Goal: Complete application form: Complete application form

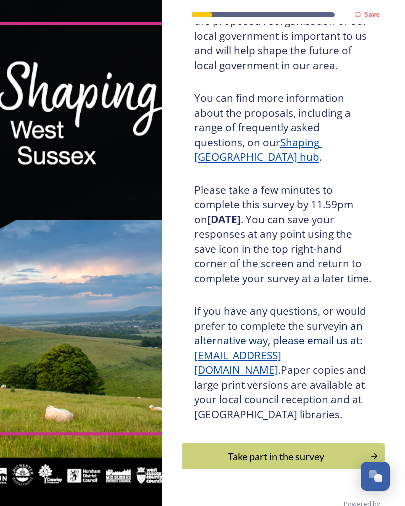
scroll to position [115, 0]
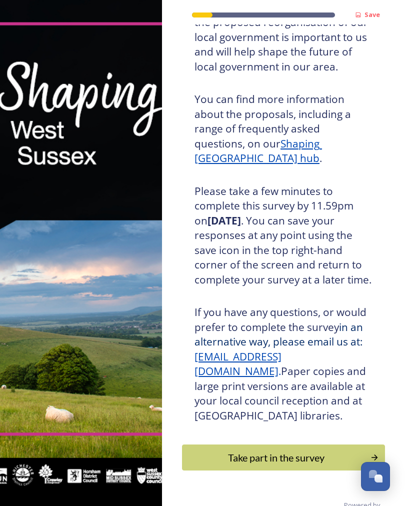
click at [289, 451] on div "Take part in the survey" at bounding box center [277, 457] width 178 height 15
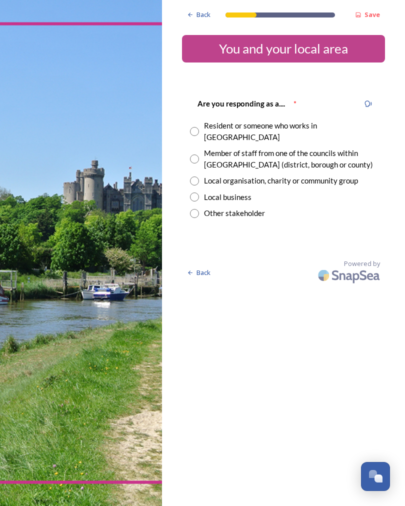
click at [196, 127] on input "radio" at bounding box center [194, 131] width 9 height 9
radio input "true"
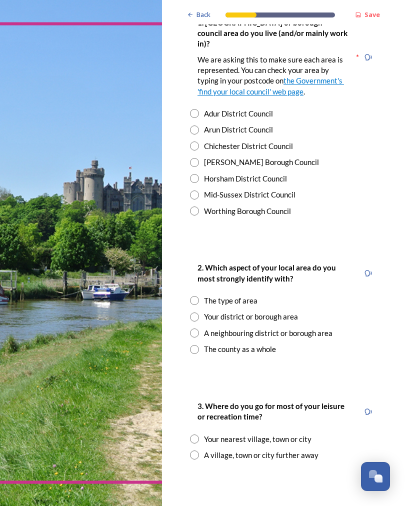
scroll to position [247, 0]
click at [197, 126] on input "radio" at bounding box center [194, 130] width 9 height 9
radio input "true"
click at [197, 346] on input "radio" at bounding box center [194, 350] width 9 height 9
radio input "true"
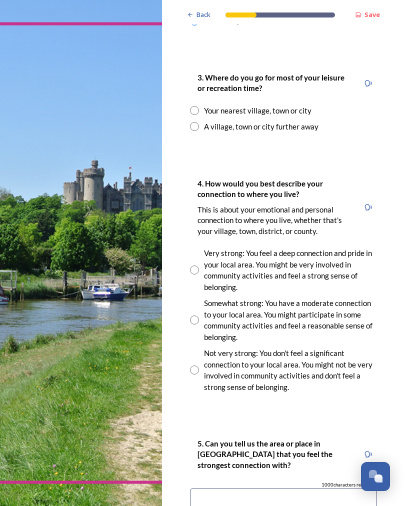
scroll to position [576, 0]
click at [195, 106] on input "radio" at bounding box center [194, 110] width 9 height 9
radio input "true"
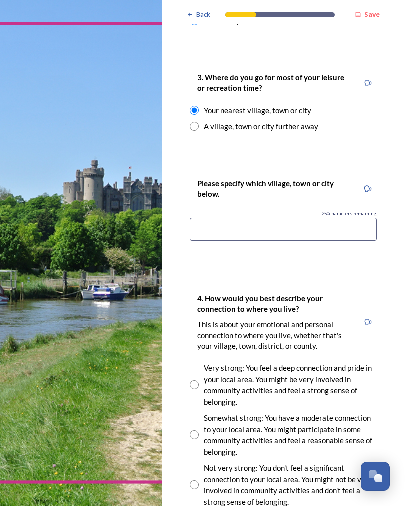
click at [194, 122] on input "radio" at bounding box center [194, 126] width 9 height 9
radio input "true"
click at [204, 218] on input at bounding box center [283, 229] width 187 height 23
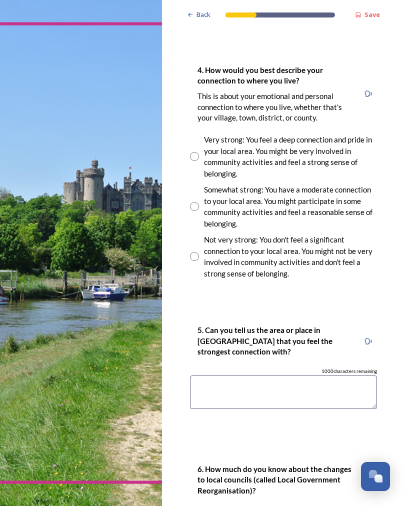
scroll to position [808, 0]
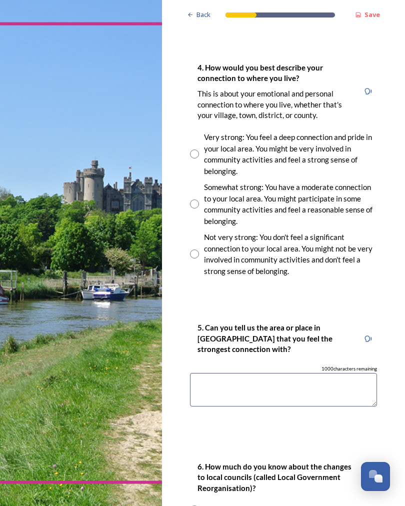
type input "[GEOGRAPHIC_DATA]"
click at [193, 200] on input "radio" at bounding box center [194, 204] width 9 height 9
radio input "true"
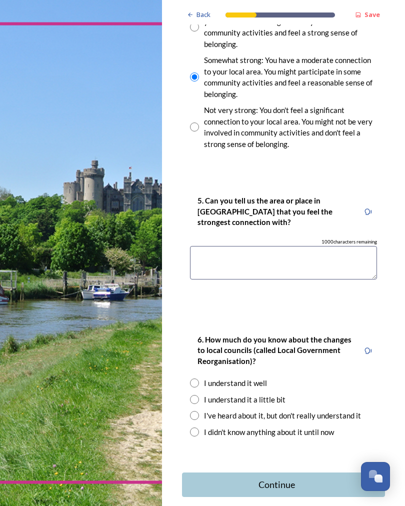
scroll to position [934, 0]
click at [222, 247] on textarea at bounding box center [283, 264] width 187 height 34
type textarea "Bognor Regis"
click at [290, 336] on strong "6. How much do you know about the changes to local councils (called Local Gover…" at bounding box center [276, 351] width 156 height 31
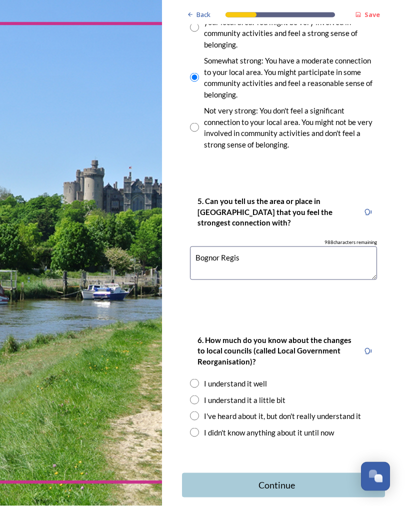
scroll to position [14, 0]
click at [290, 479] on div "Continue" at bounding box center [277, 486] width 179 height 14
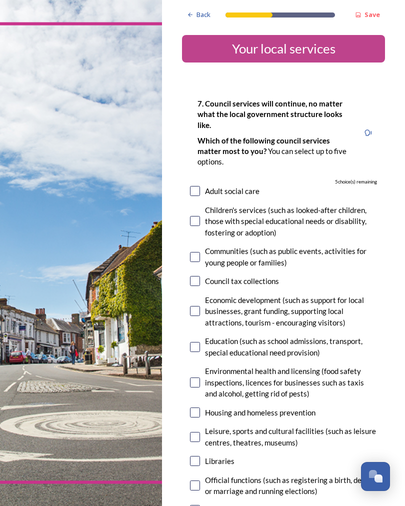
click at [196, 13] on div "Back" at bounding box center [199, 15] width 34 height 20
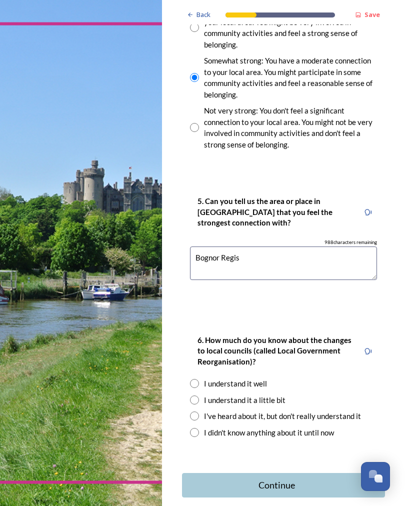
scroll to position [934, 0]
click at [199, 428] on input "radio" at bounding box center [194, 432] width 9 height 9
radio input "true"
click at [291, 479] on div "Continue" at bounding box center [277, 486] width 179 height 14
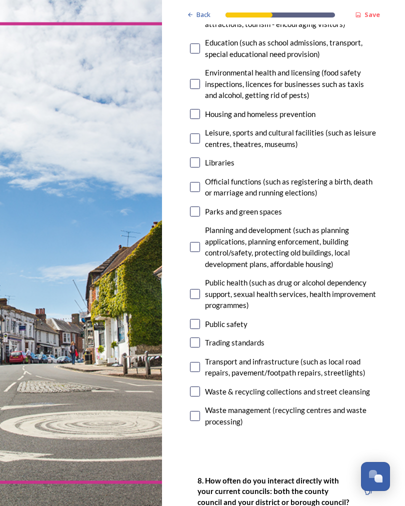
scroll to position [300, 0]
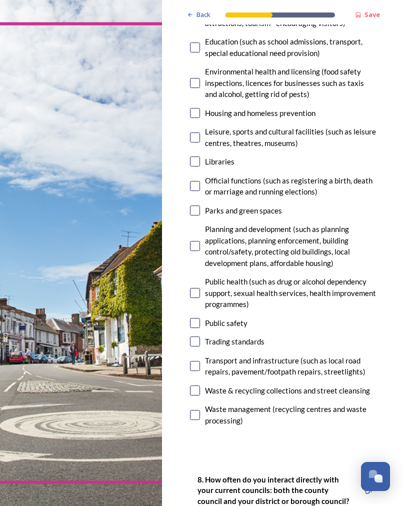
click at [195, 318] on input "checkbox" at bounding box center [195, 323] width 10 height 10
checkbox input "true"
click at [199, 410] on input "checkbox" at bounding box center [195, 415] width 10 height 10
checkbox input "true"
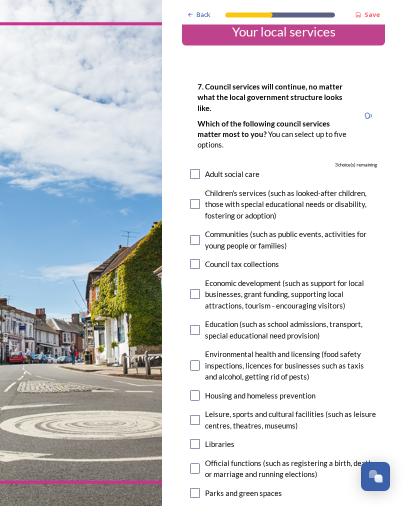
scroll to position [19, 0]
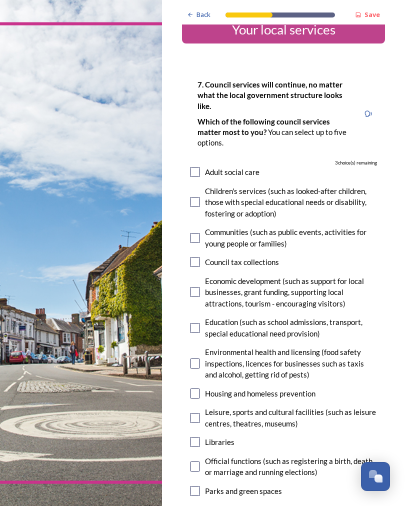
click at [194, 233] on input "checkbox" at bounding box center [195, 238] width 10 height 10
checkbox input "true"
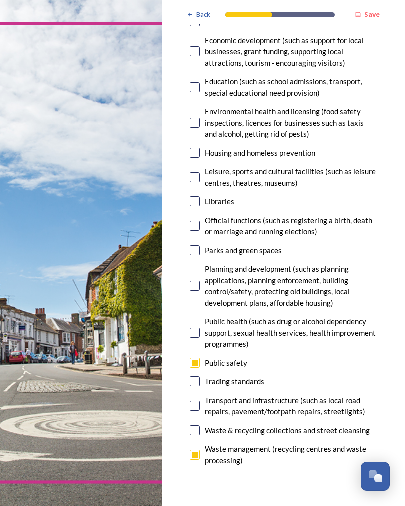
scroll to position [260, 0]
click at [195, 221] on input "checkbox" at bounding box center [195, 226] width 10 height 10
checkbox input "true"
click at [197, 426] on input "checkbox" at bounding box center [195, 431] width 10 height 10
checkbox input "true"
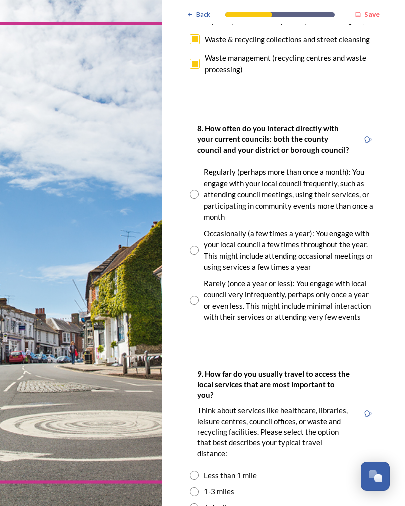
scroll to position [651, 0]
click at [187, 277] on div "8. How often do you interact directly with your current councils: both the coun…" at bounding box center [283, 223] width 203 height 220
click at [198, 296] on input "radio" at bounding box center [194, 300] width 9 height 9
radio input "true"
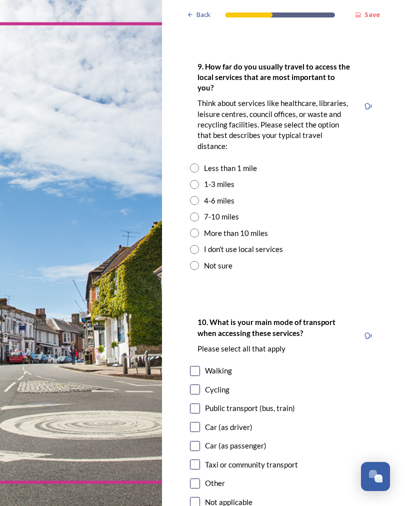
scroll to position [959, 0]
click at [194, 180] on input "radio" at bounding box center [194, 184] width 9 height 9
radio input "true"
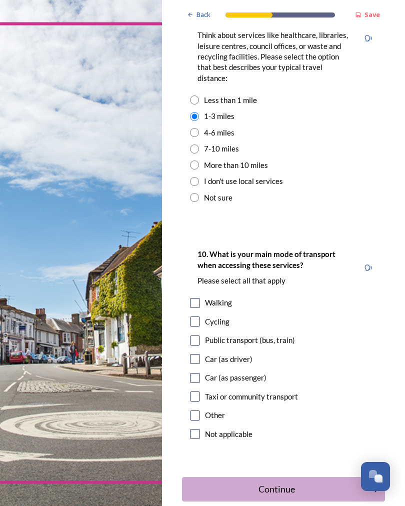
scroll to position [1026, 0]
click at [198, 355] on input "checkbox" at bounding box center [195, 360] width 10 height 10
checkbox input "true"
click at [289, 483] on div "Continue" at bounding box center [277, 490] width 179 height 14
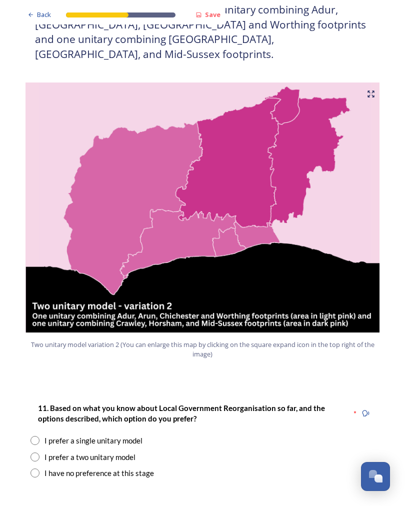
scroll to position [998, 0]
click at [39, 469] on input "radio" at bounding box center [35, 473] width 9 height 9
radio input "true"
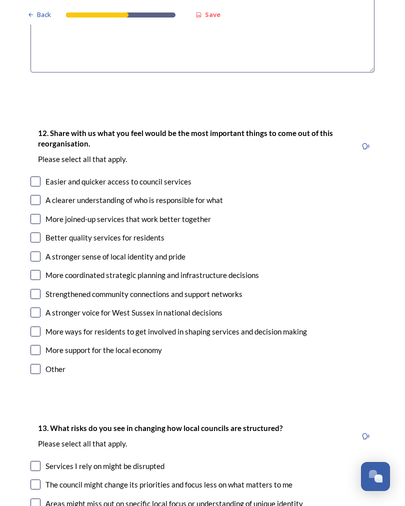
scroll to position [1611, 0]
click at [40, 345] on input "checkbox" at bounding box center [36, 350] width 10 height 10
checkbox input "true"
click at [38, 308] on input "checkbox" at bounding box center [36, 313] width 10 height 10
checkbox input "true"
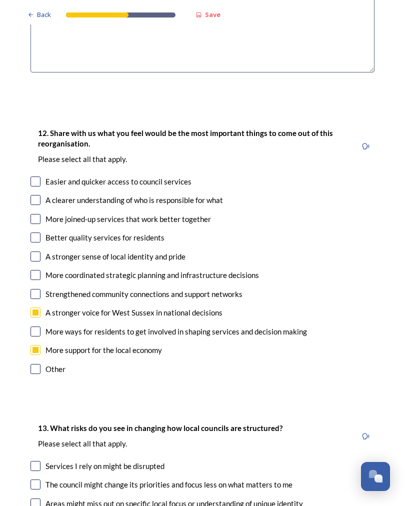
click at [36, 195] on input "checkbox" at bounding box center [36, 200] width 10 height 10
checkbox input "true"
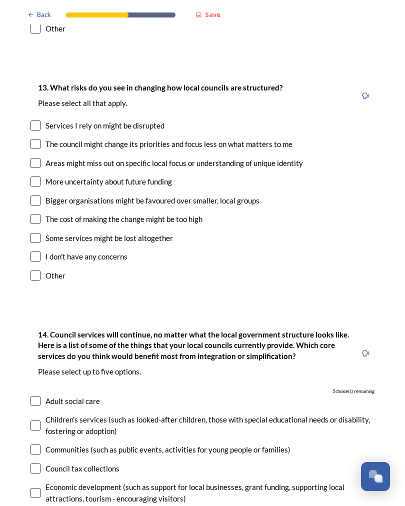
scroll to position [1950, 0]
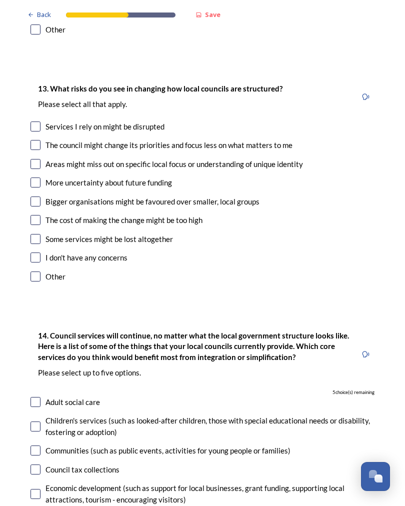
click at [35, 253] on input "checkbox" at bounding box center [36, 258] width 10 height 10
checkbox input "true"
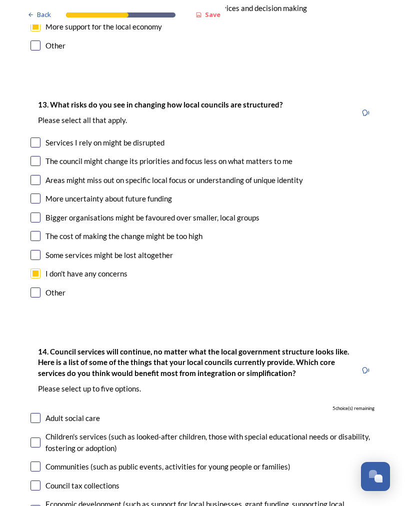
scroll to position [1934, 0]
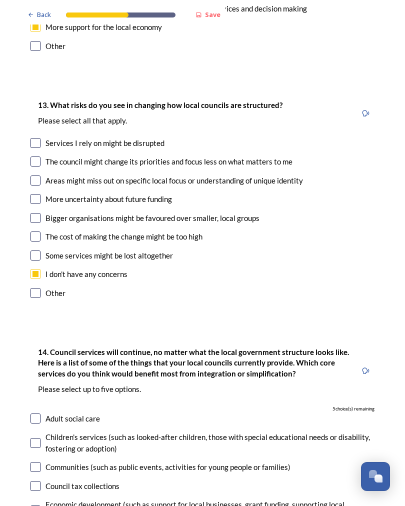
click at [42, 231] on div "The cost of making the change might be too high" at bounding box center [203, 237] width 344 height 12
checkbox input "true"
click at [39, 194] on input "checkbox" at bounding box center [36, 199] width 10 height 10
checkbox input "true"
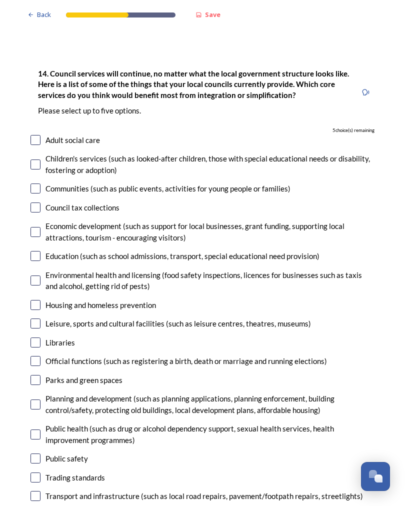
scroll to position [2213, 0]
click at [35, 184] on input "checkbox" at bounding box center [36, 189] width 10 height 10
checkbox input "true"
click at [34, 375] on input "checkbox" at bounding box center [36, 380] width 10 height 10
checkbox input "true"
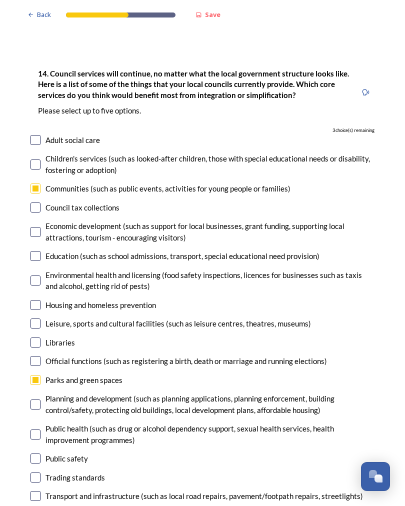
click at [40, 454] on input "checkbox" at bounding box center [36, 459] width 10 height 10
checkbox input "true"
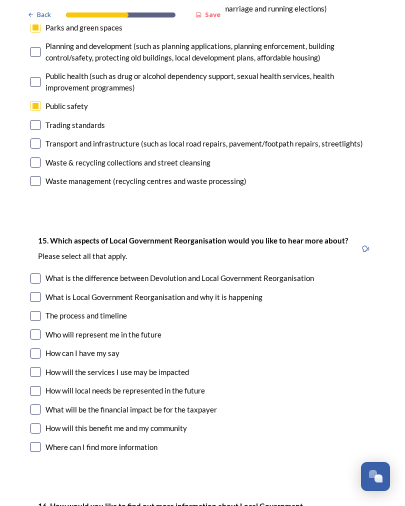
scroll to position [2565, 0]
click at [34, 139] on input "checkbox" at bounding box center [36, 144] width 10 height 10
checkbox input "true"
click at [37, 158] on input "checkbox" at bounding box center [36, 163] width 10 height 10
checkbox input "true"
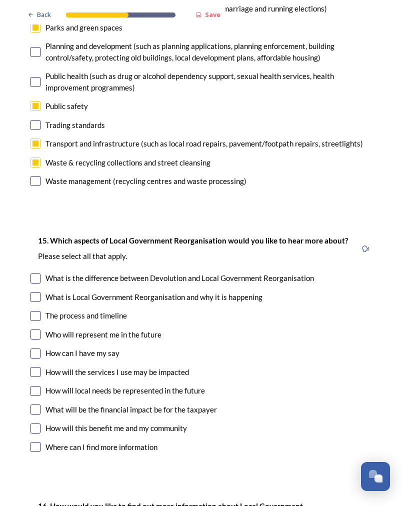
click at [36, 176] on input "checkbox" at bounding box center [36, 181] width 10 height 10
click at [33, 176] on input "checkbox" at bounding box center [36, 181] width 10 height 10
checkbox input "false"
click at [40, 367] on input "checkbox" at bounding box center [36, 372] width 10 height 10
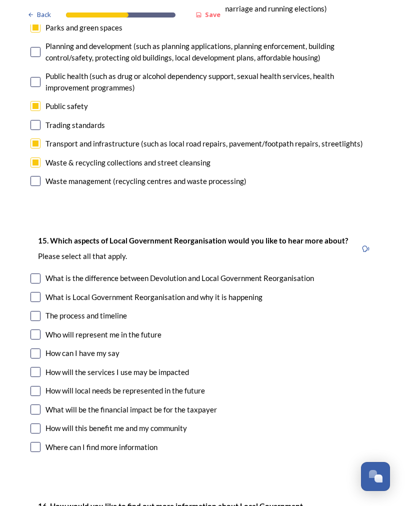
checkbox input "true"
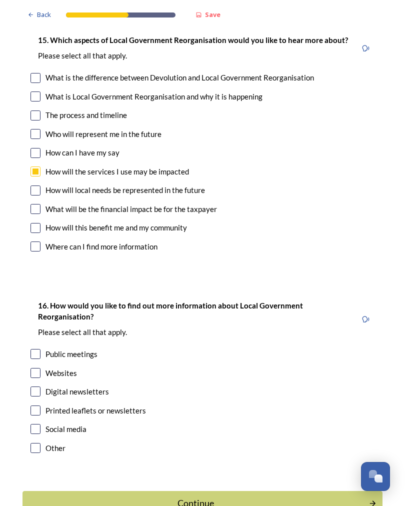
scroll to position [2765, 0]
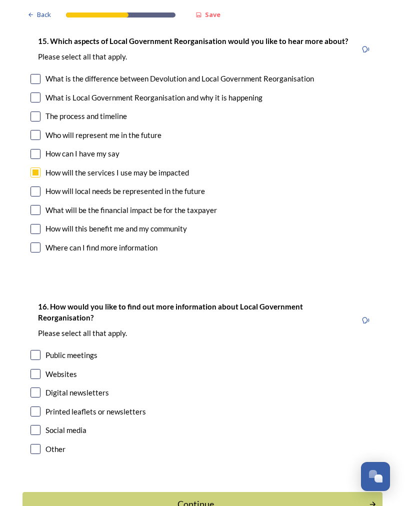
click at [35, 224] on input "checkbox" at bounding box center [36, 229] width 10 height 10
checkbox input "true"
click at [40, 407] on input "checkbox" at bounding box center [36, 412] width 10 height 10
checkbox input "true"
click at [196, 498] on div "Continue" at bounding box center [196, 505] width 336 height 14
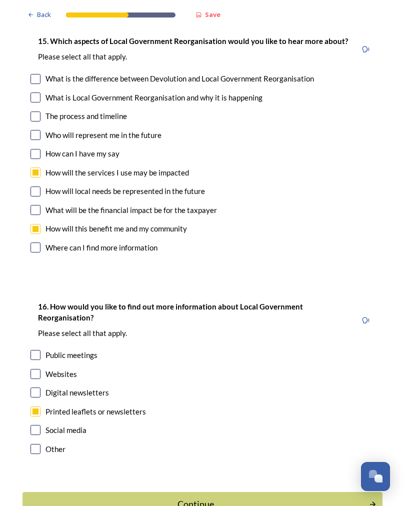
scroll to position [0, 0]
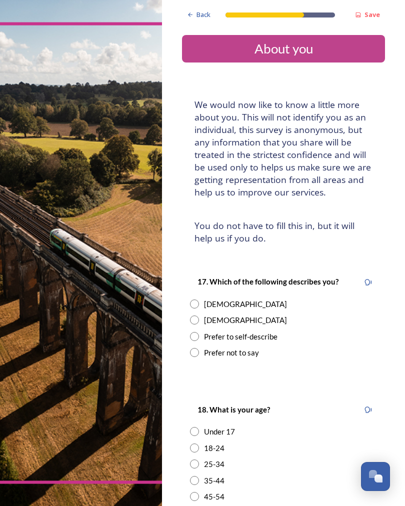
click at [200, 299] on div "[DEMOGRAPHIC_DATA]" at bounding box center [283, 305] width 187 height 12
radio input "true"
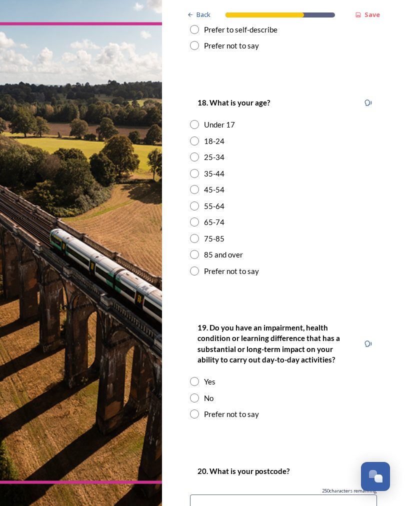
scroll to position [307, 0]
click at [193, 234] on input "radio" at bounding box center [194, 238] width 9 height 9
radio input "true"
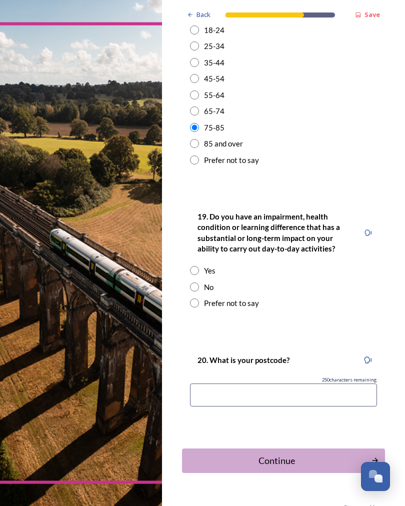
scroll to position [418, 0]
click at [186, 242] on div "19. Do you have an impairment, health condition or learning difference that has…" at bounding box center [283, 260] width 203 height 119
click at [192, 267] on input "radio" at bounding box center [194, 271] width 9 height 9
radio input "true"
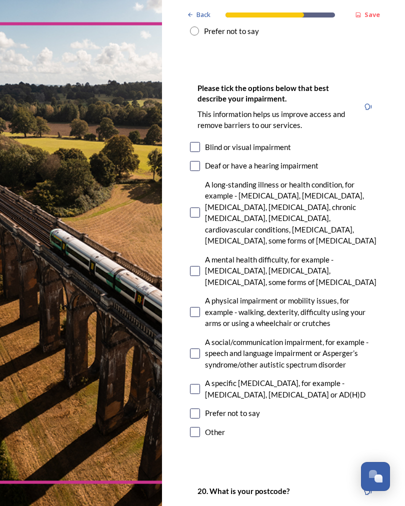
scroll to position [691, 0]
click at [195, 307] on input "checkbox" at bounding box center [195, 312] width 10 height 10
checkbox input "true"
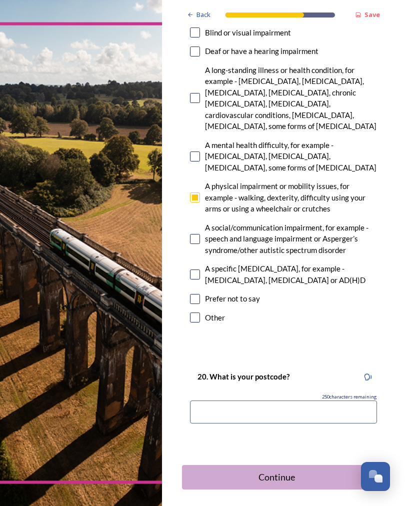
scroll to position [805, 0]
click at [283, 471] on div "Continue" at bounding box center [277, 478] width 179 height 14
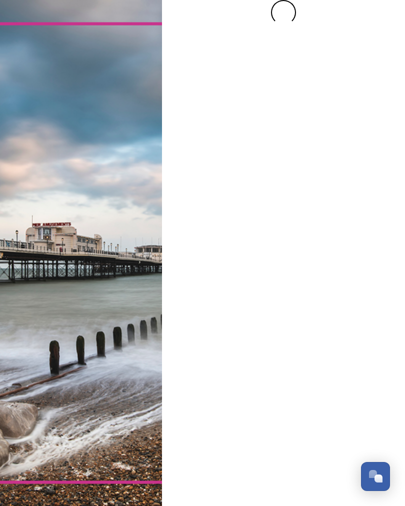
scroll to position [0, 0]
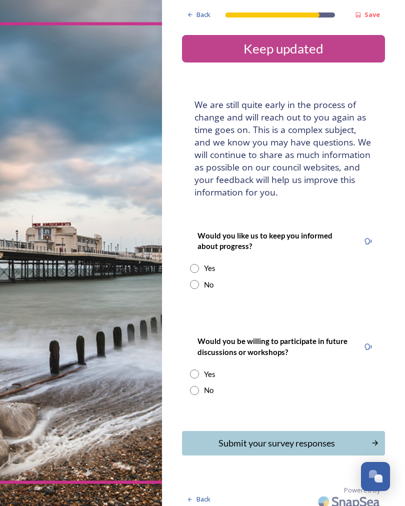
click at [217, 385] on div "No" at bounding box center [283, 391] width 187 height 12
radio input "true"
click at [188, 368] on div "Would you be willing to participate in future discussions or workshops? Yes No" at bounding box center [283, 365] width 203 height 81
click at [197, 280] on input "radio" at bounding box center [194, 284] width 9 height 9
radio input "true"
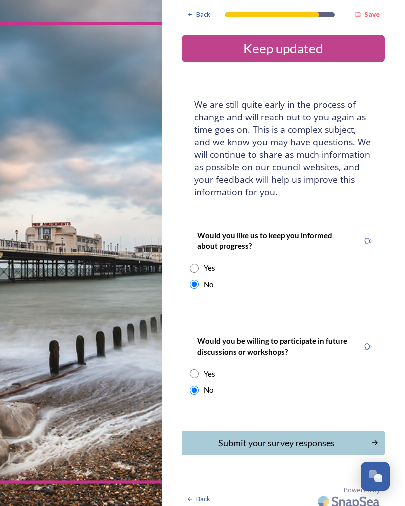
click at [282, 437] on div "Submit your survey responses" at bounding box center [277, 444] width 179 height 14
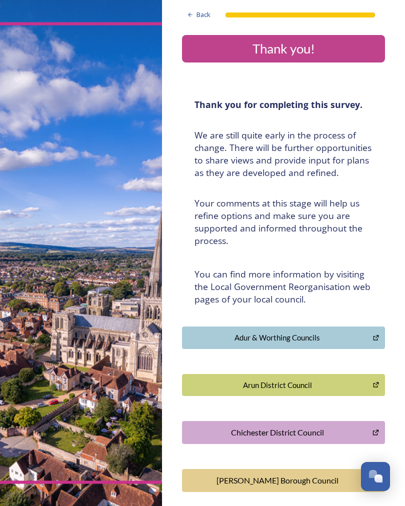
click at [291, 380] on div "Arun District Council" at bounding box center [278, 386] width 180 height 12
